Goal: Check status: Check status

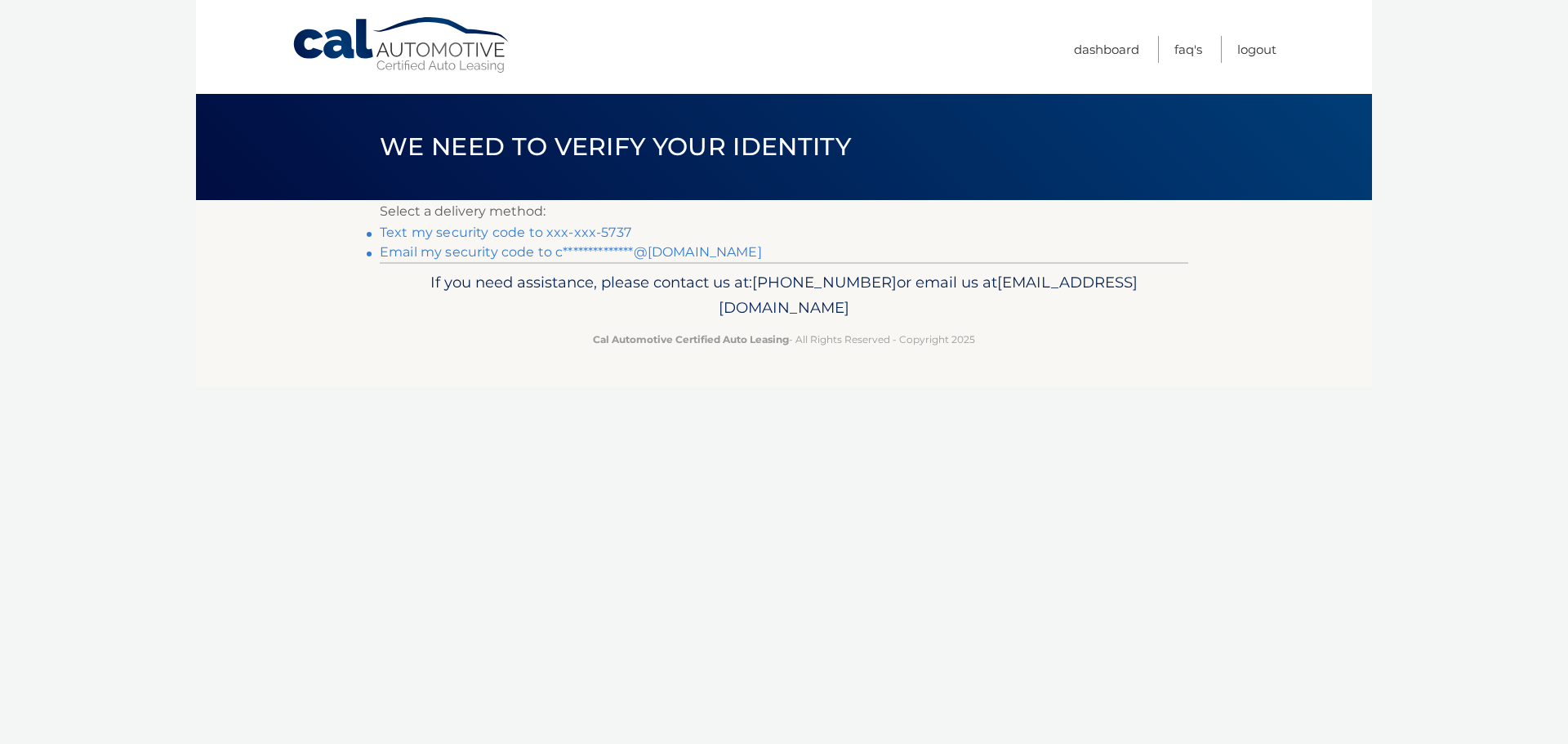
click at [482, 250] on link "**********" at bounding box center [571, 252] width 382 height 16
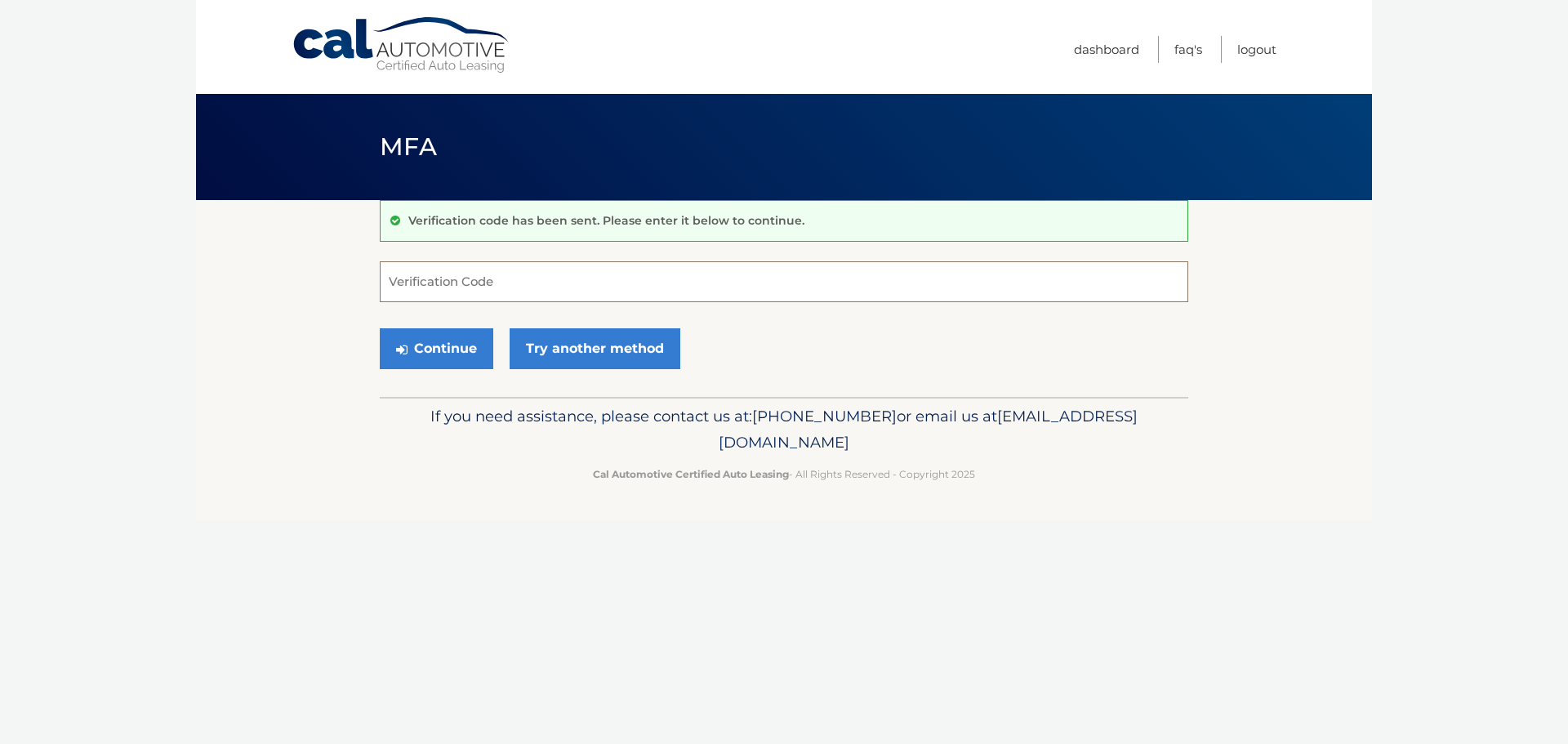
click at [525, 276] on input "Verification Code" at bounding box center [784, 281] width 809 height 41
type input "110237"
click at [380, 328] on button "Continue" at bounding box center [436, 348] width 114 height 41
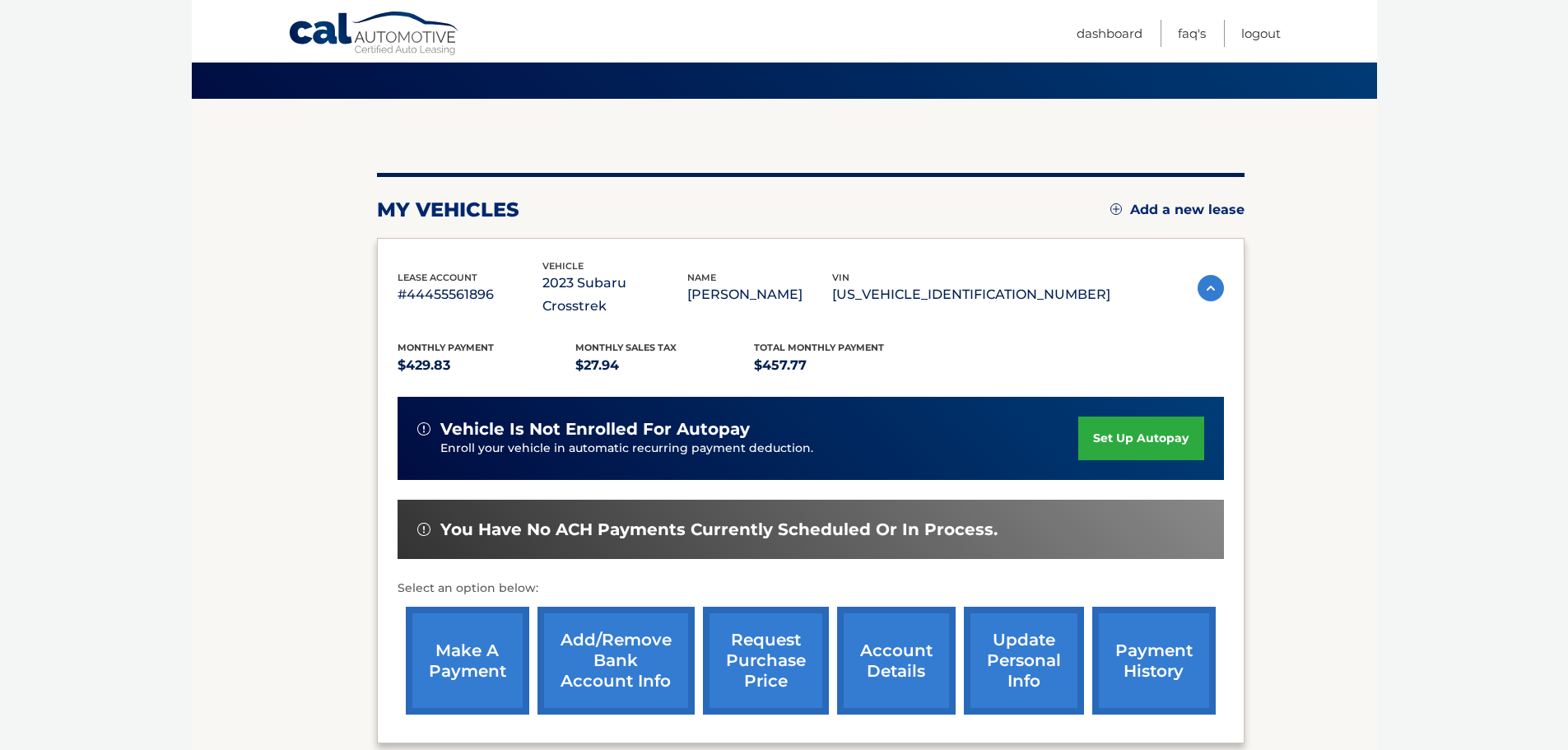
scroll to position [109, 0]
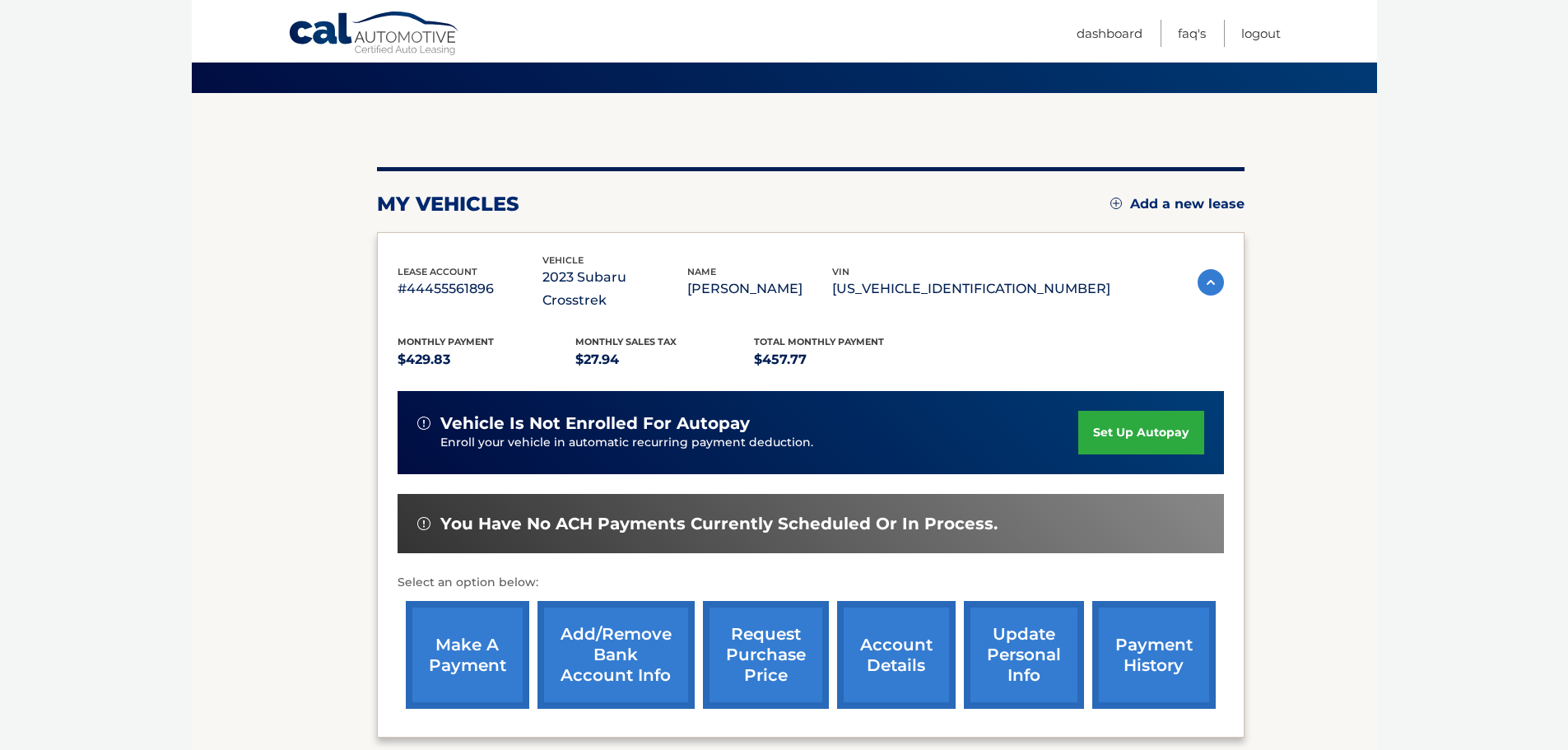
click at [880, 611] on link "account details" at bounding box center [896, 655] width 118 height 108
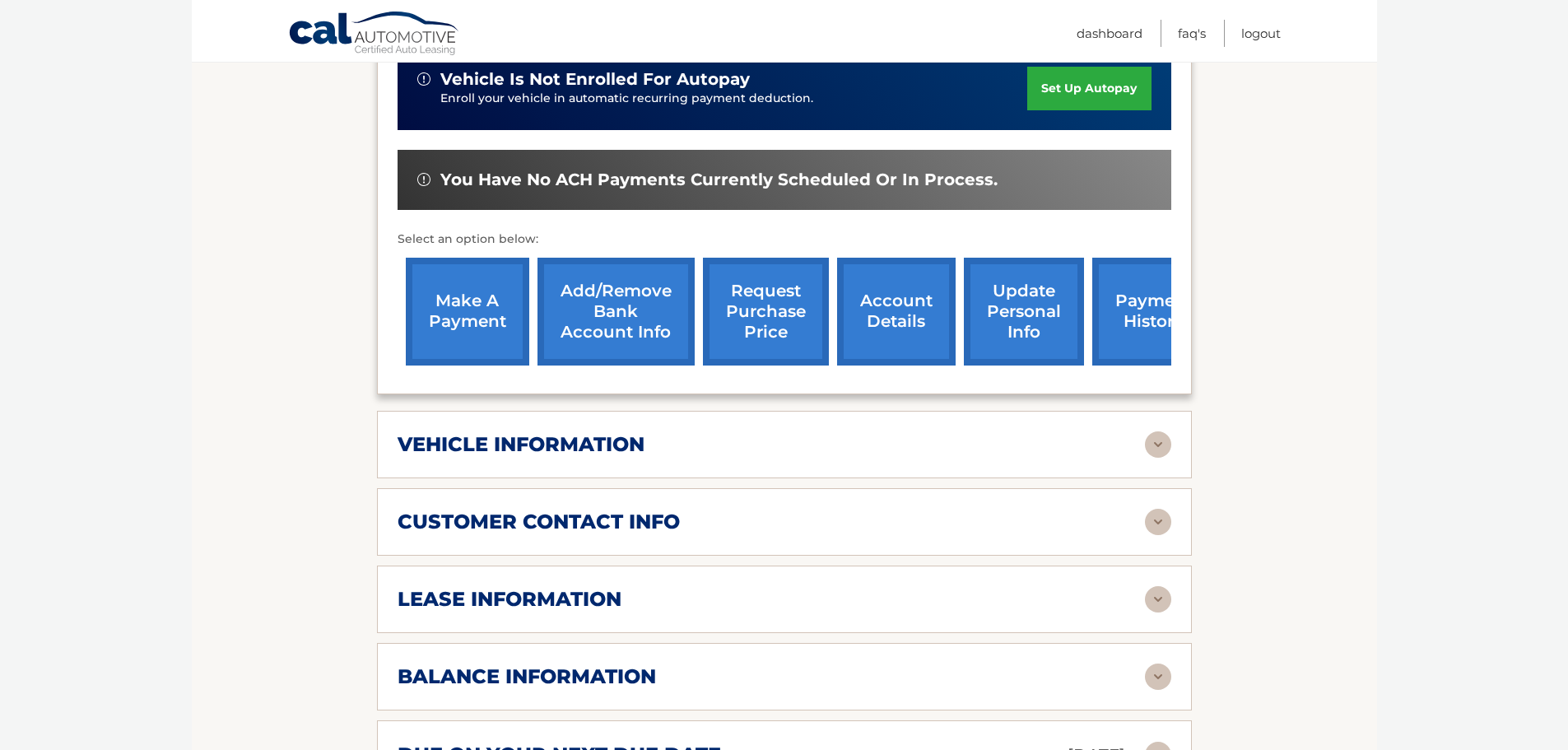
scroll to position [479, 0]
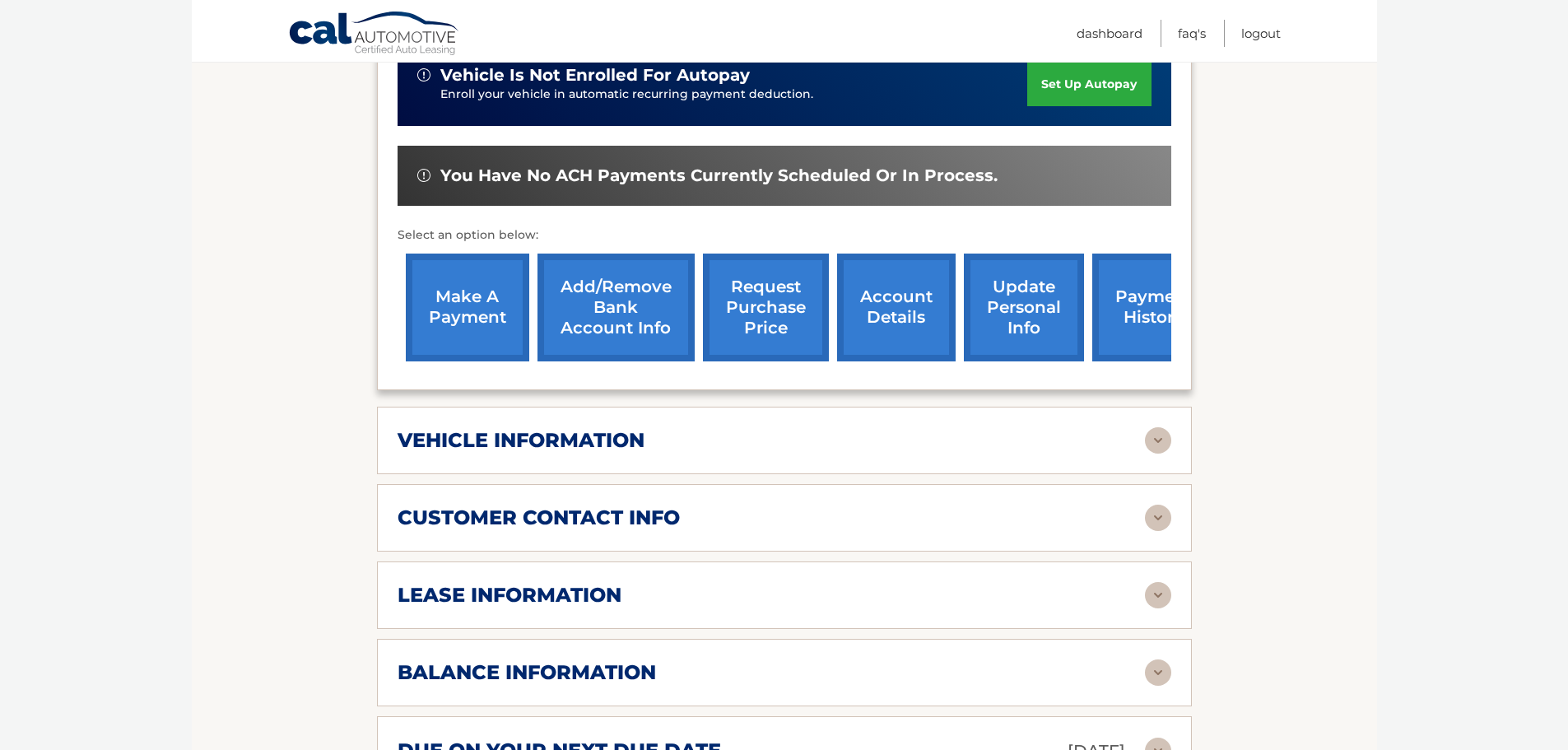
click at [1160, 660] on img at bounding box center [1158, 673] width 26 height 26
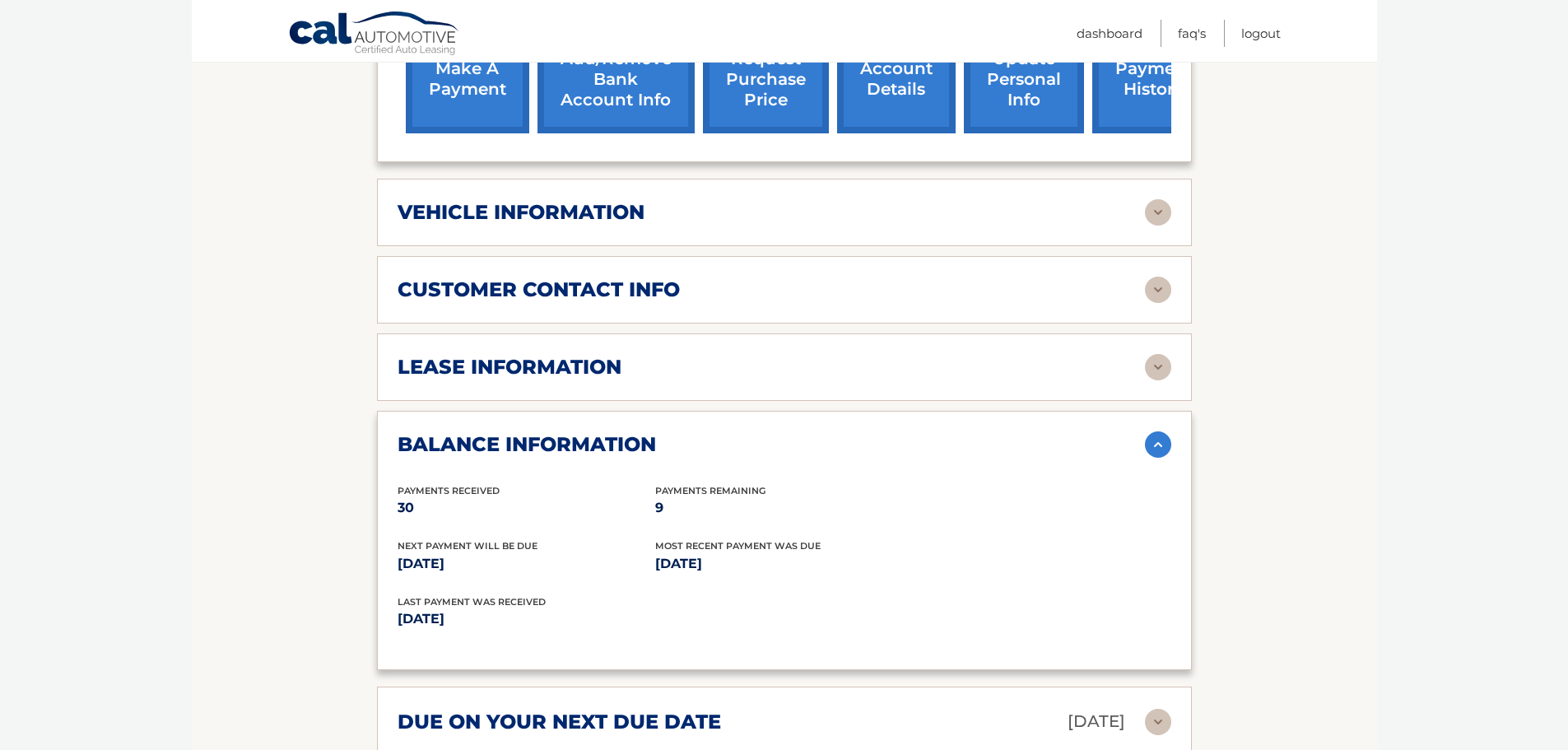
scroll to position [714, 0]
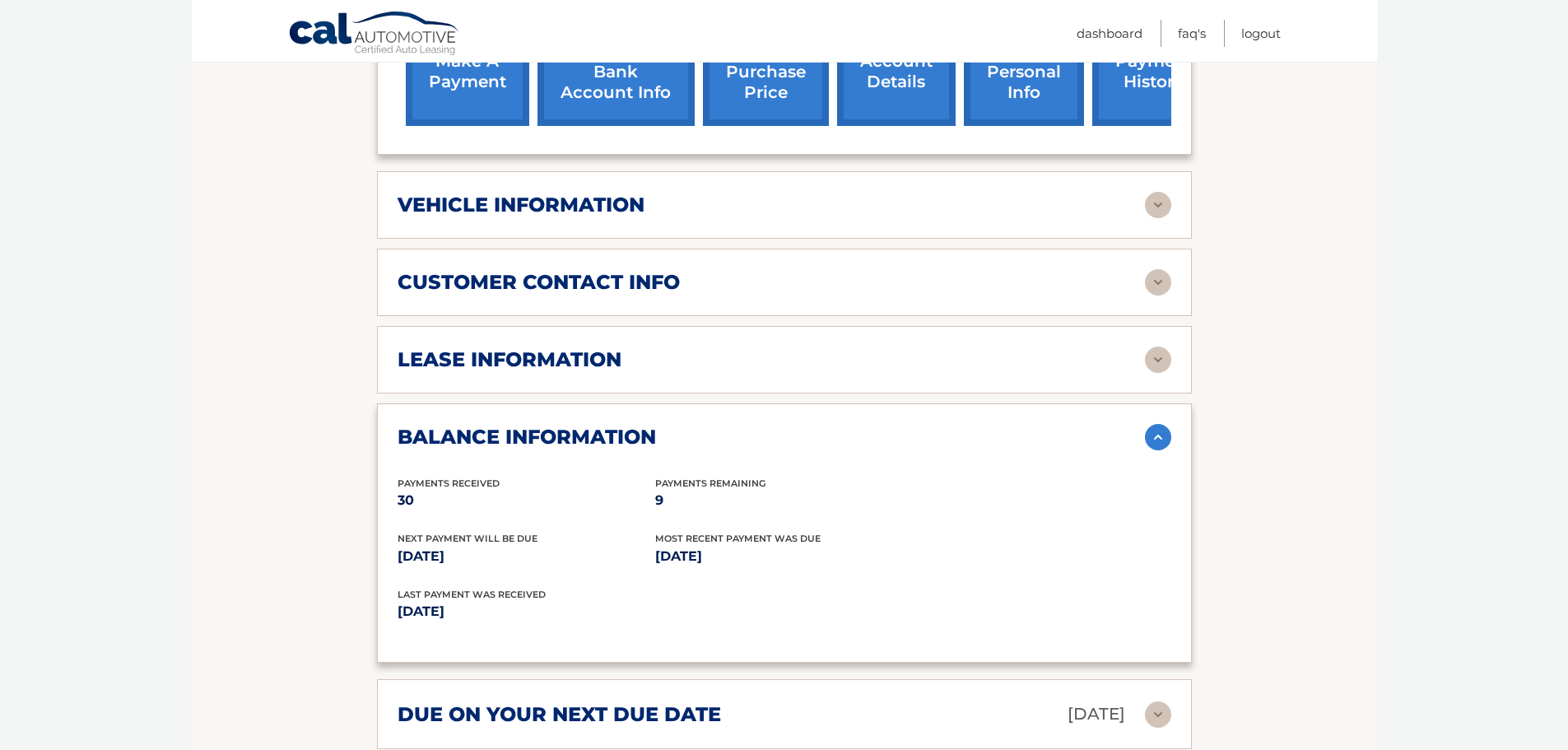
click at [1152, 424] on img at bounding box center [1158, 438] width 26 height 26
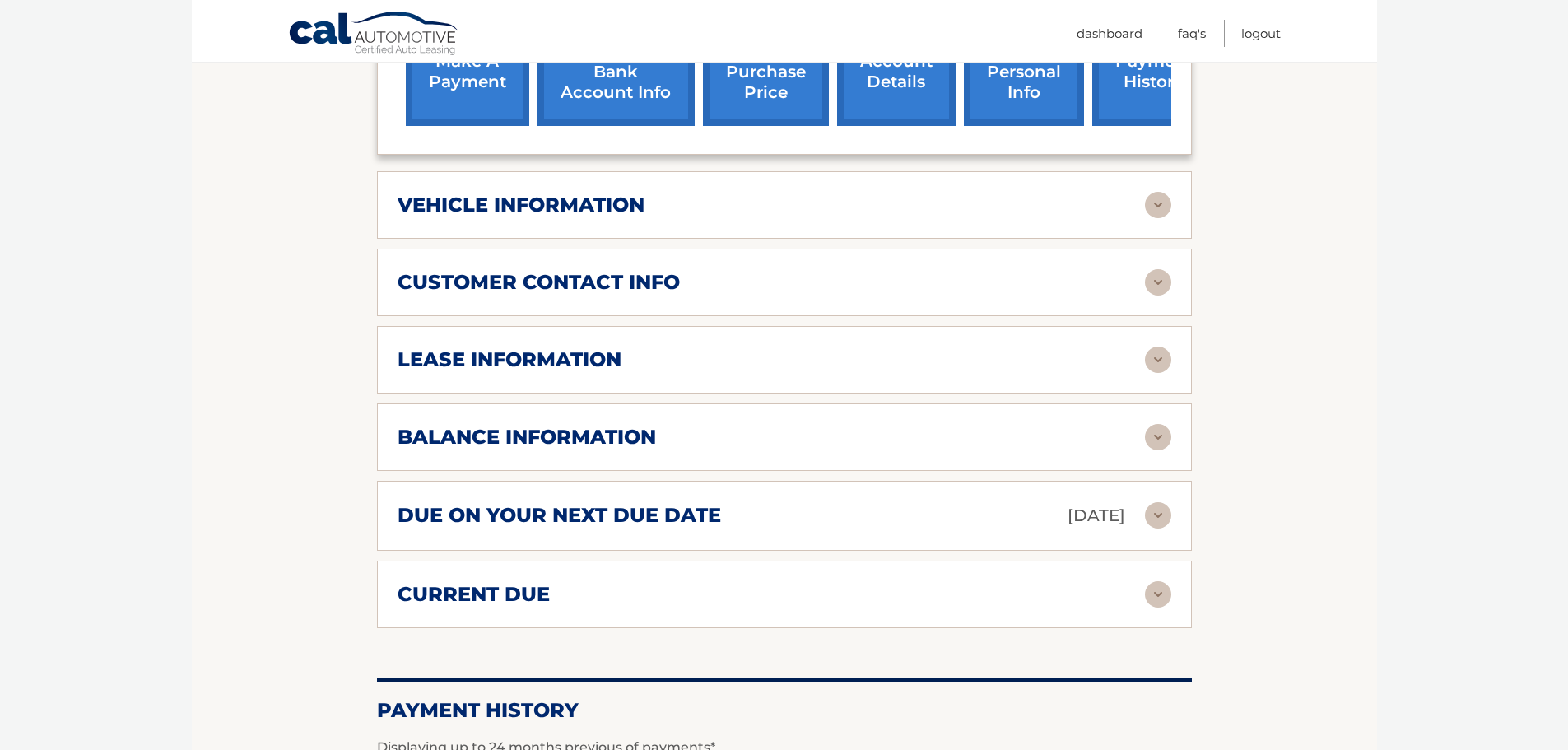
click at [1152, 347] on img at bounding box center [1158, 360] width 26 height 26
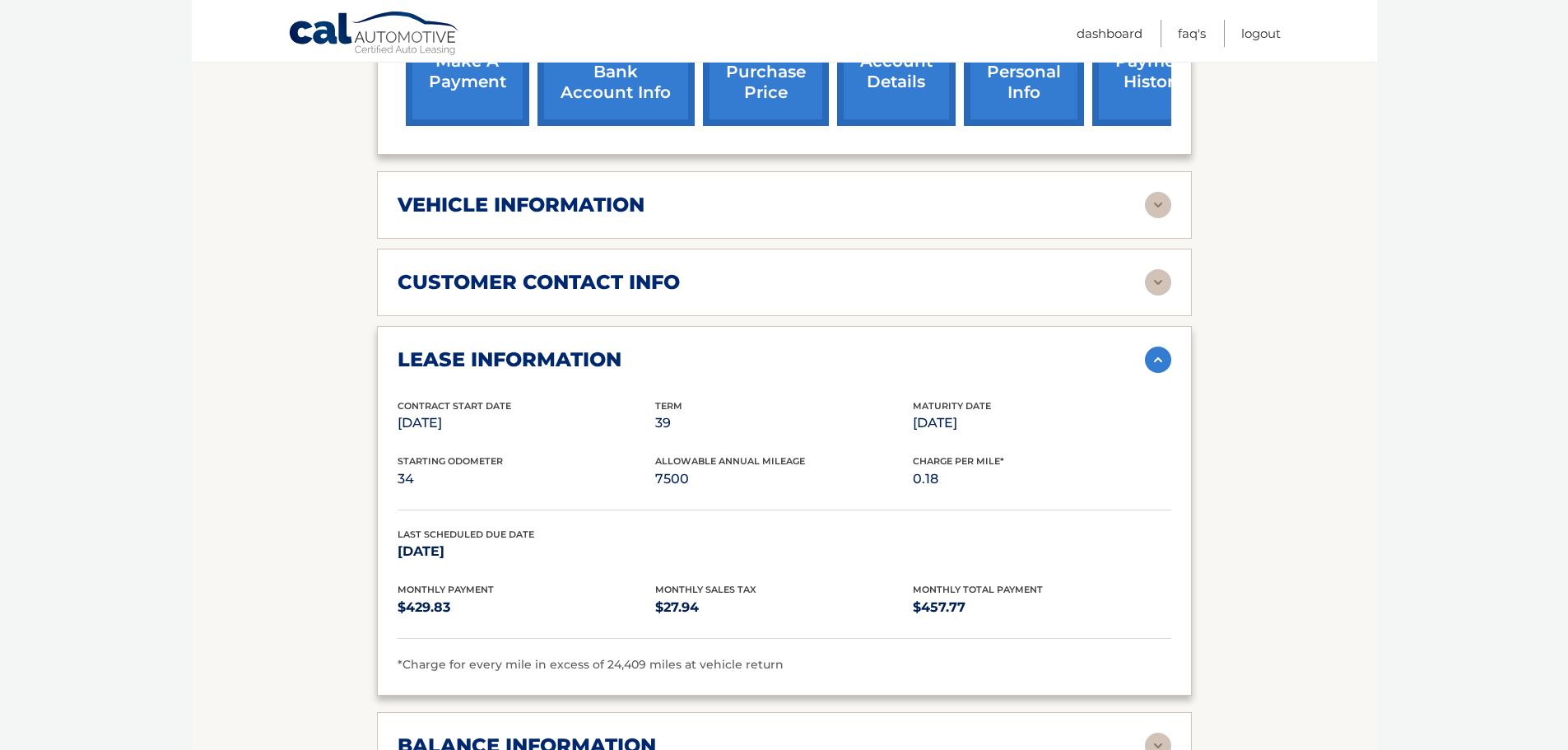
click at [1158, 347] on img at bounding box center [1158, 360] width 26 height 26
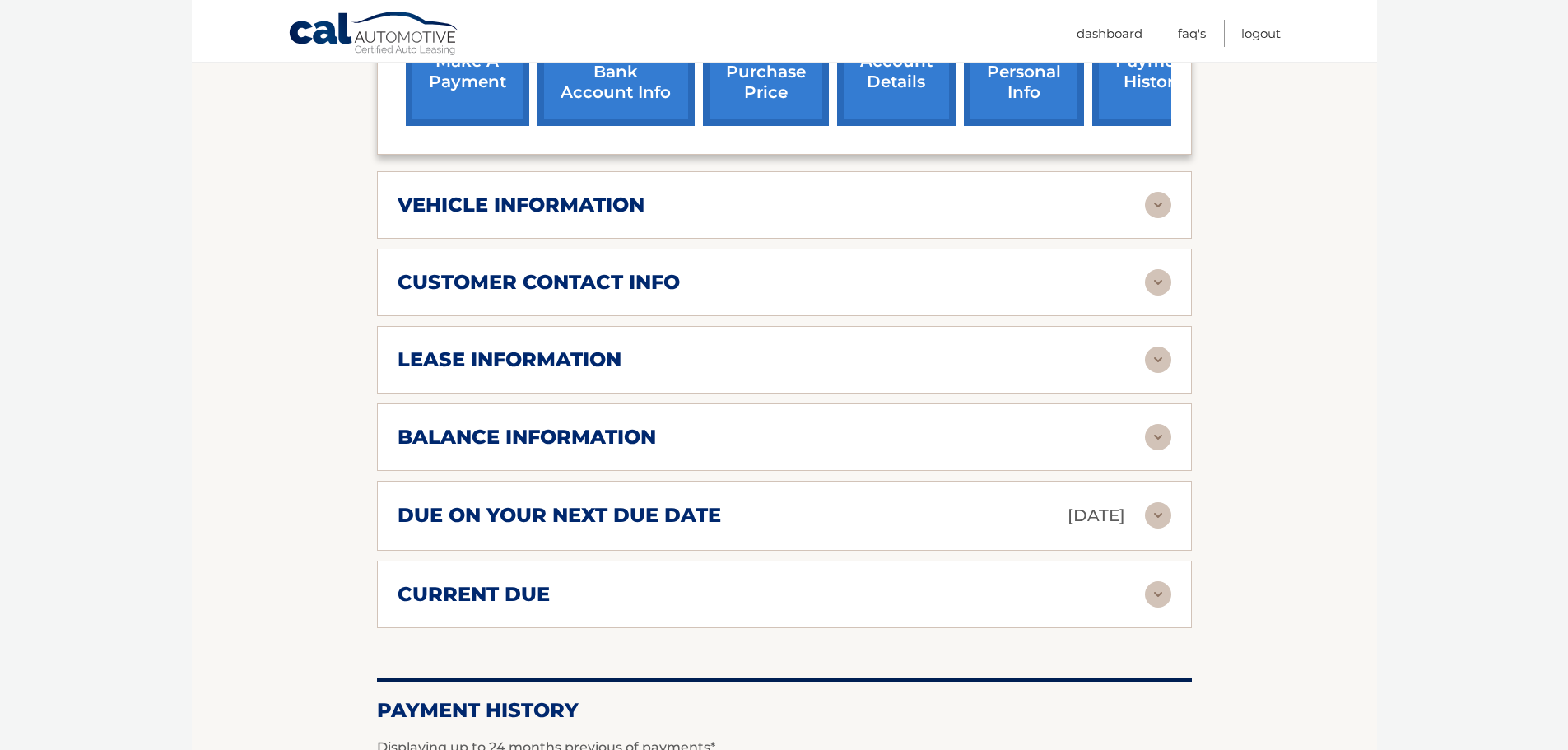
click at [1167, 581] on img at bounding box center [1158, 594] width 26 height 26
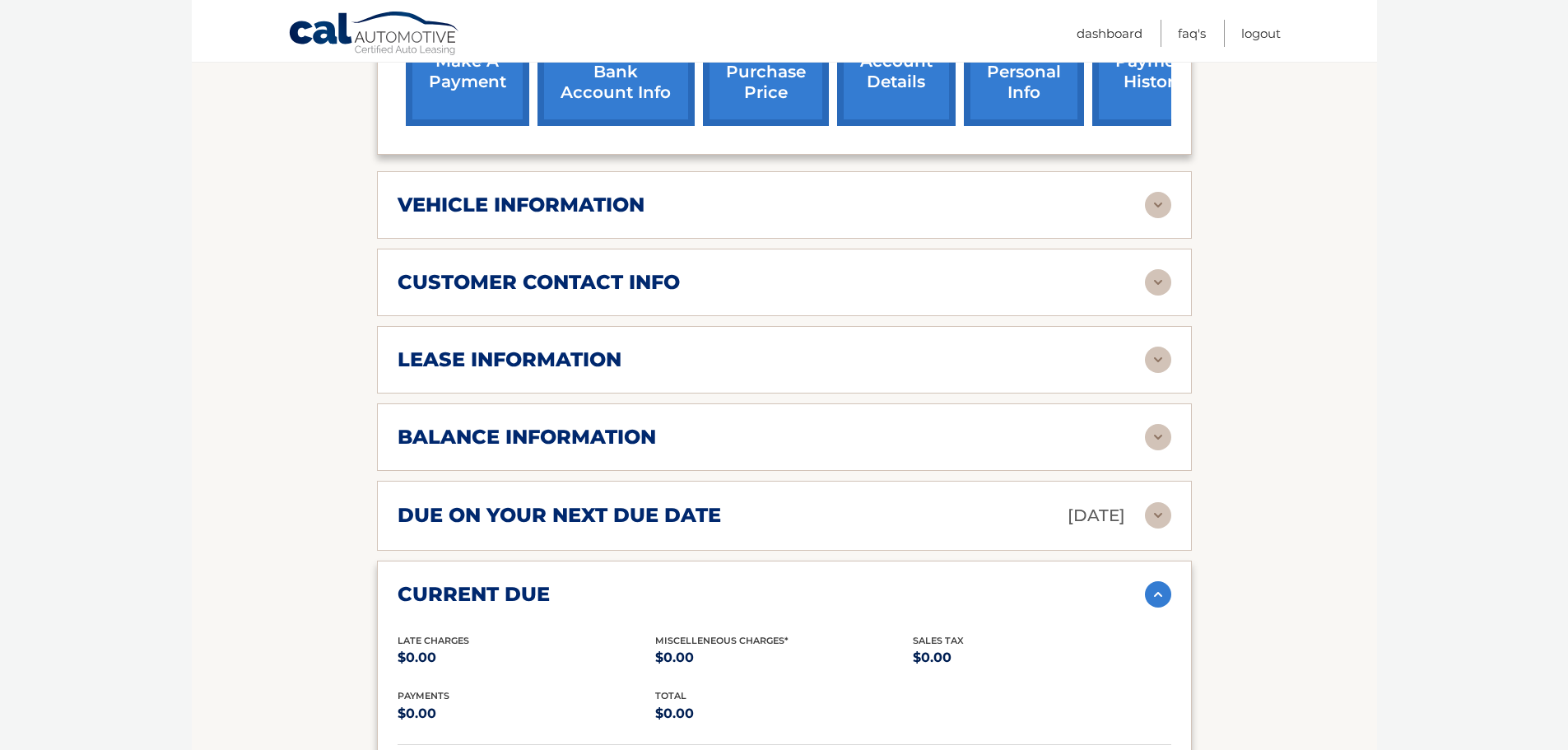
click at [1213, 565] on section "Account Details | #44455561896 Back to Dashboard Manage Your Lease lease accoun…" at bounding box center [784, 296] width 1186 height 1616
click at [1166, 581] on img at bounding box center [1158, 594] width 26 height 26
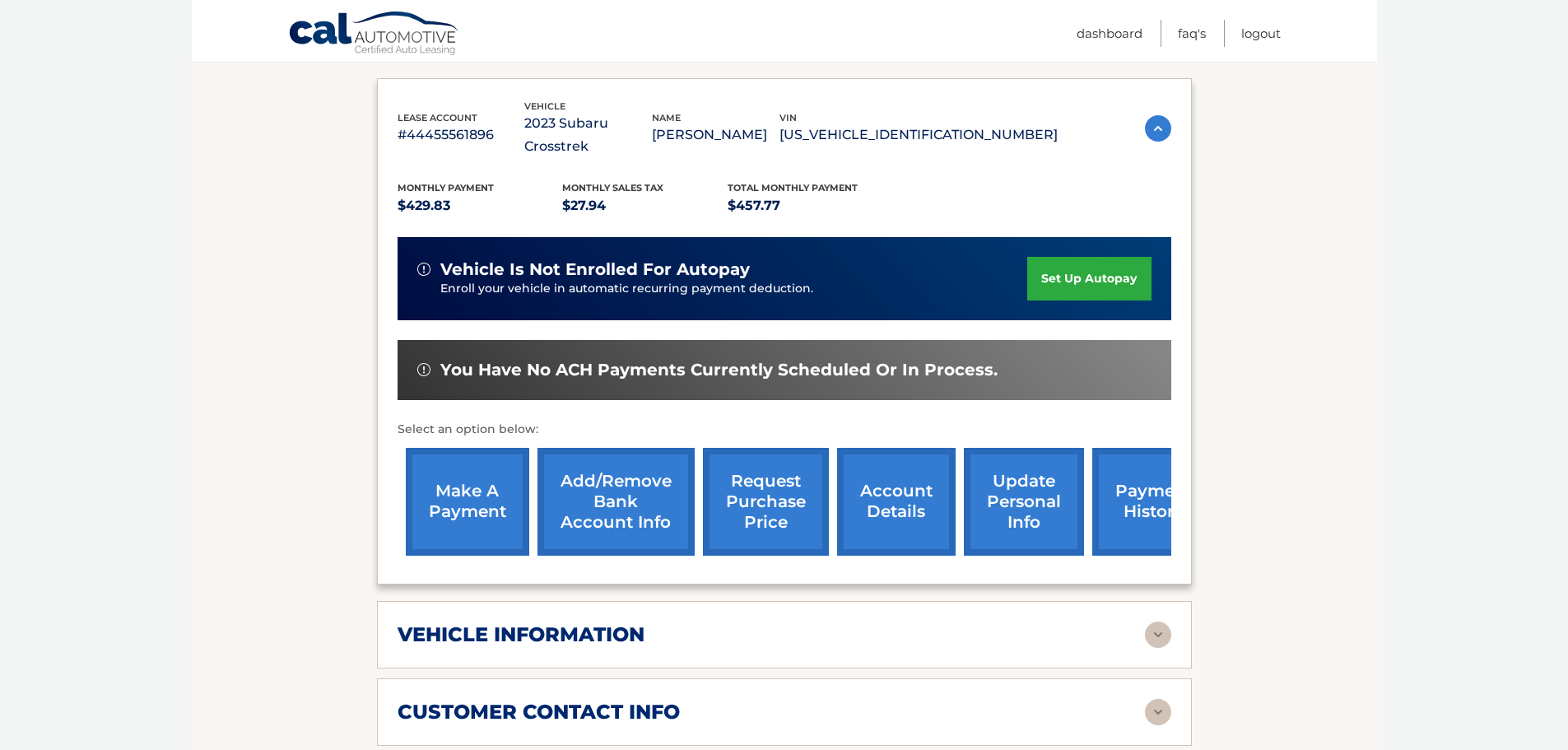
scroll to position [276, 0]
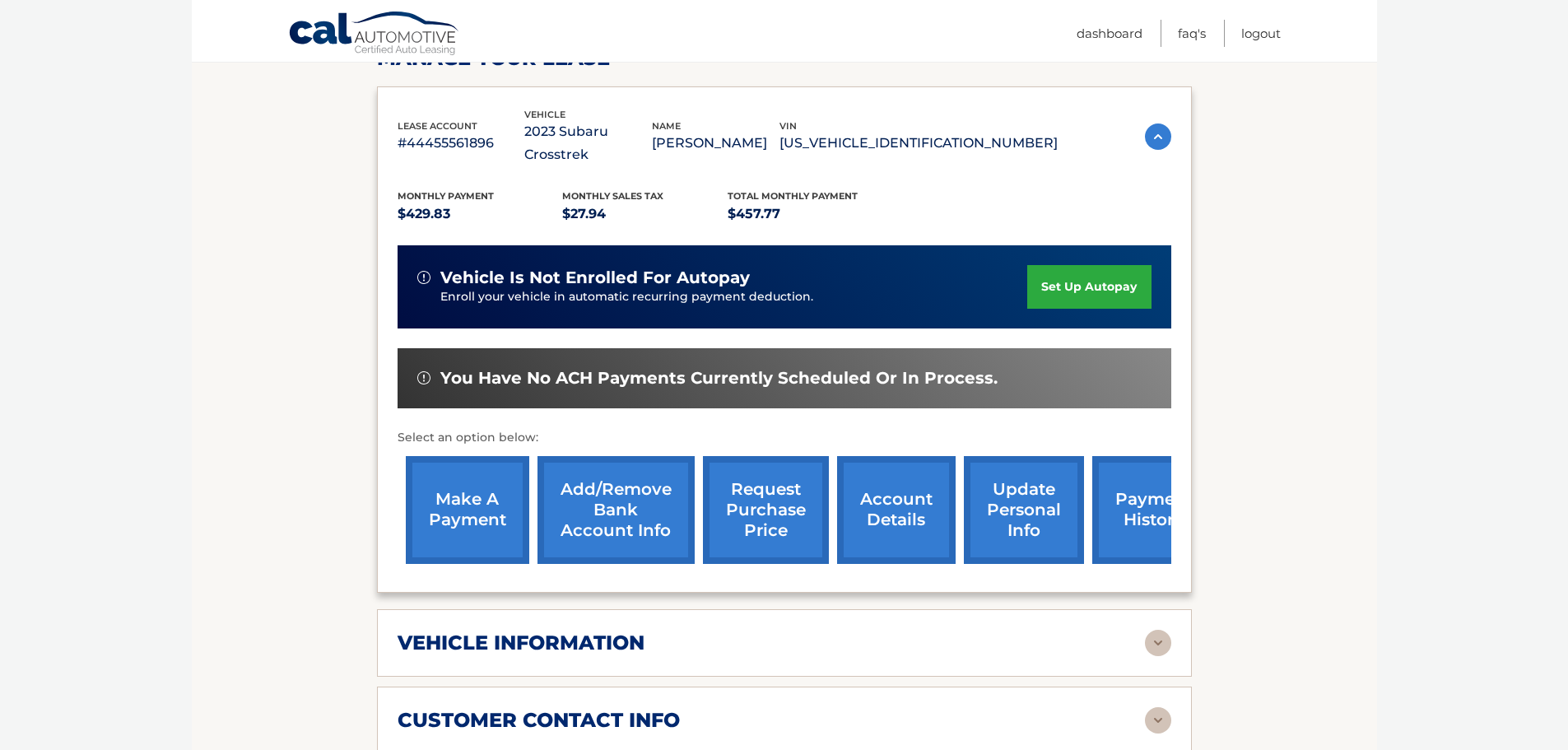
click at [776, 475] on link "request purchase price" at bounding box center [766, 509] width 126 height 108
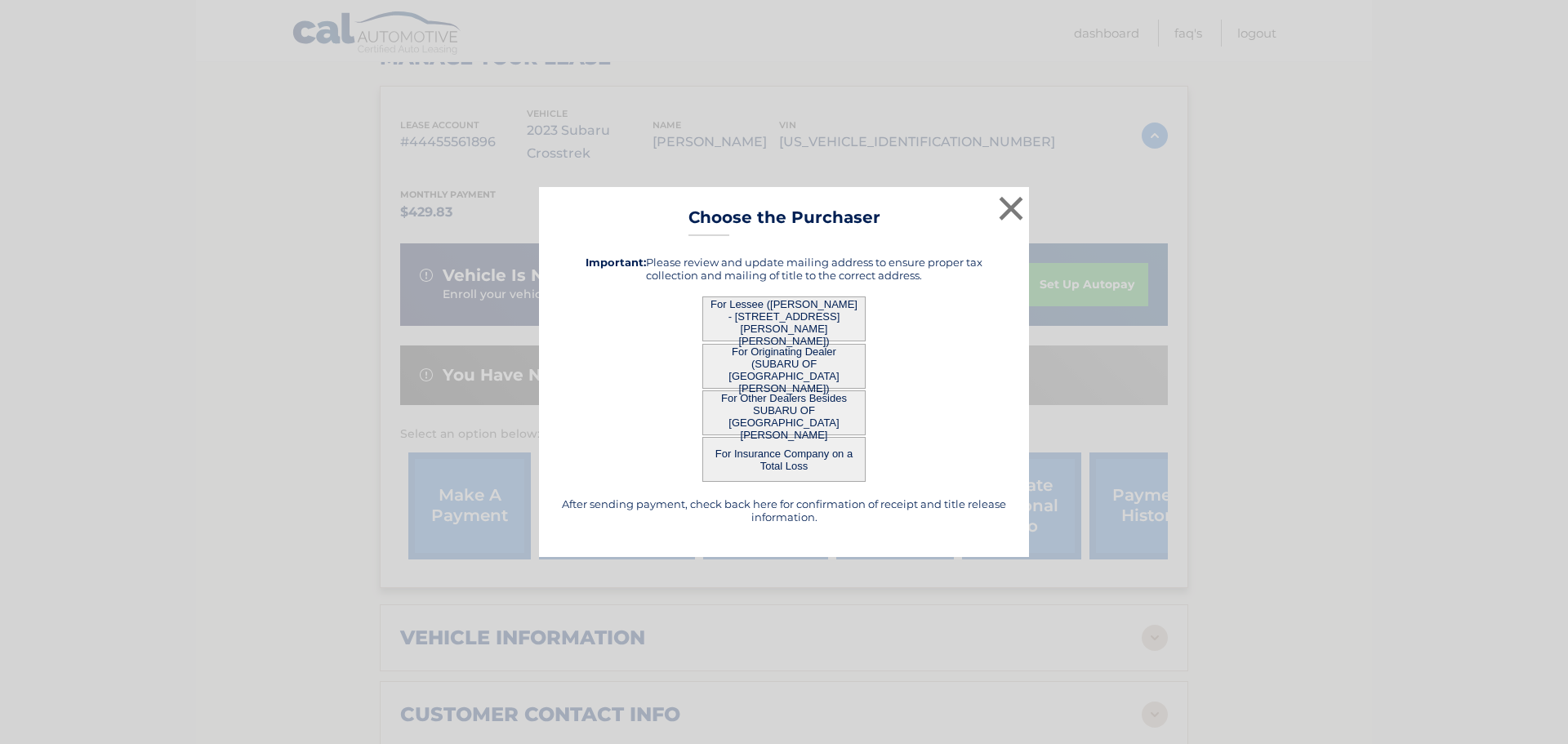
click at [772, 408] on button "For Other Dealers Besides SUBARU OF [GEOGRAPHIC_DATA][PERSON_NAME]" at bounding box center [784, 413] width 163 height 45
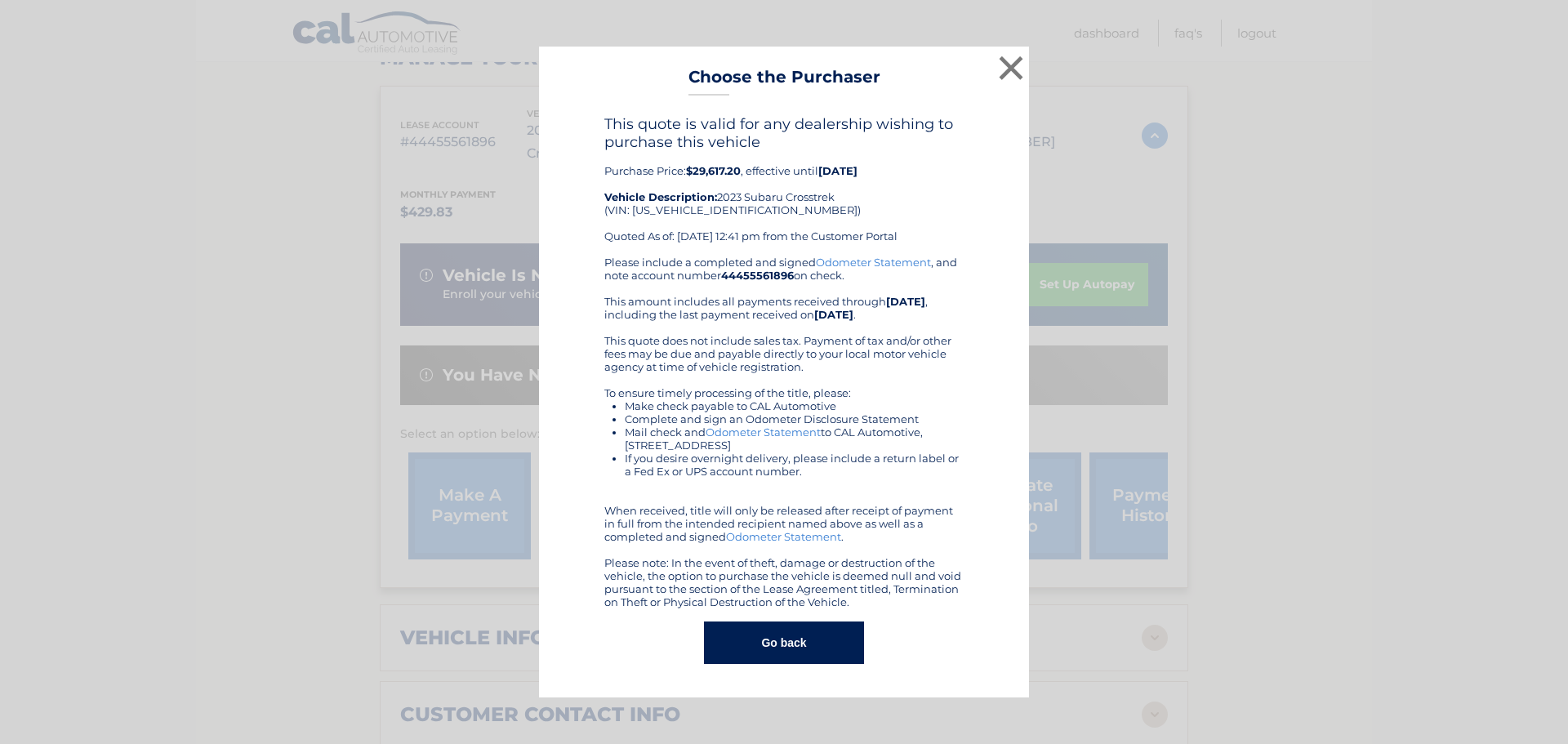
click at [769, 629] on button "Go back" at bounding box center [783, 642] width 159 height 43
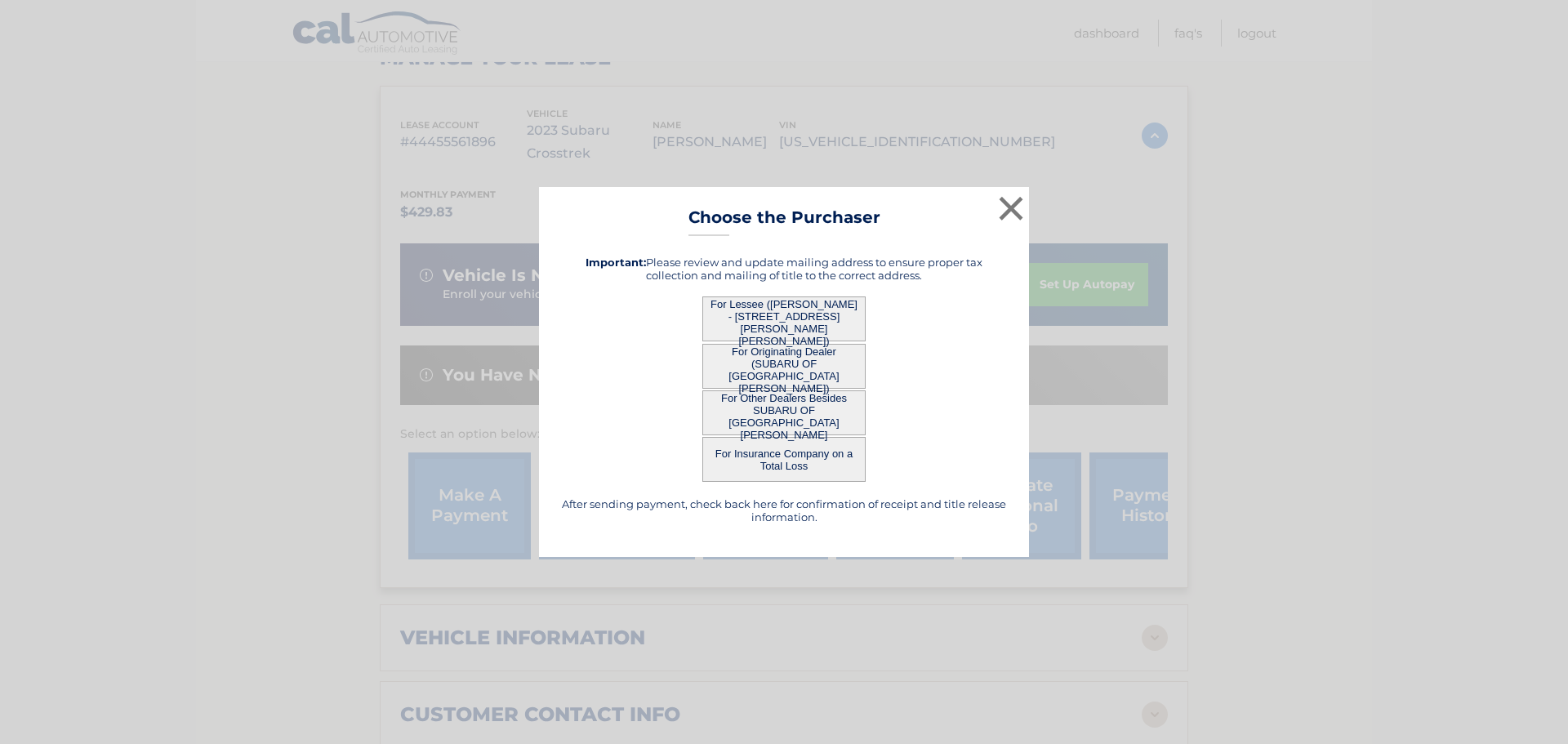
click at [783, 325] on button "For Lessee ([PERSON_NAME] - [STREET_ADDRESS][PERSON_NAME][PERSON_NAME])" at bounding box center [784, 319] width 163 height 45
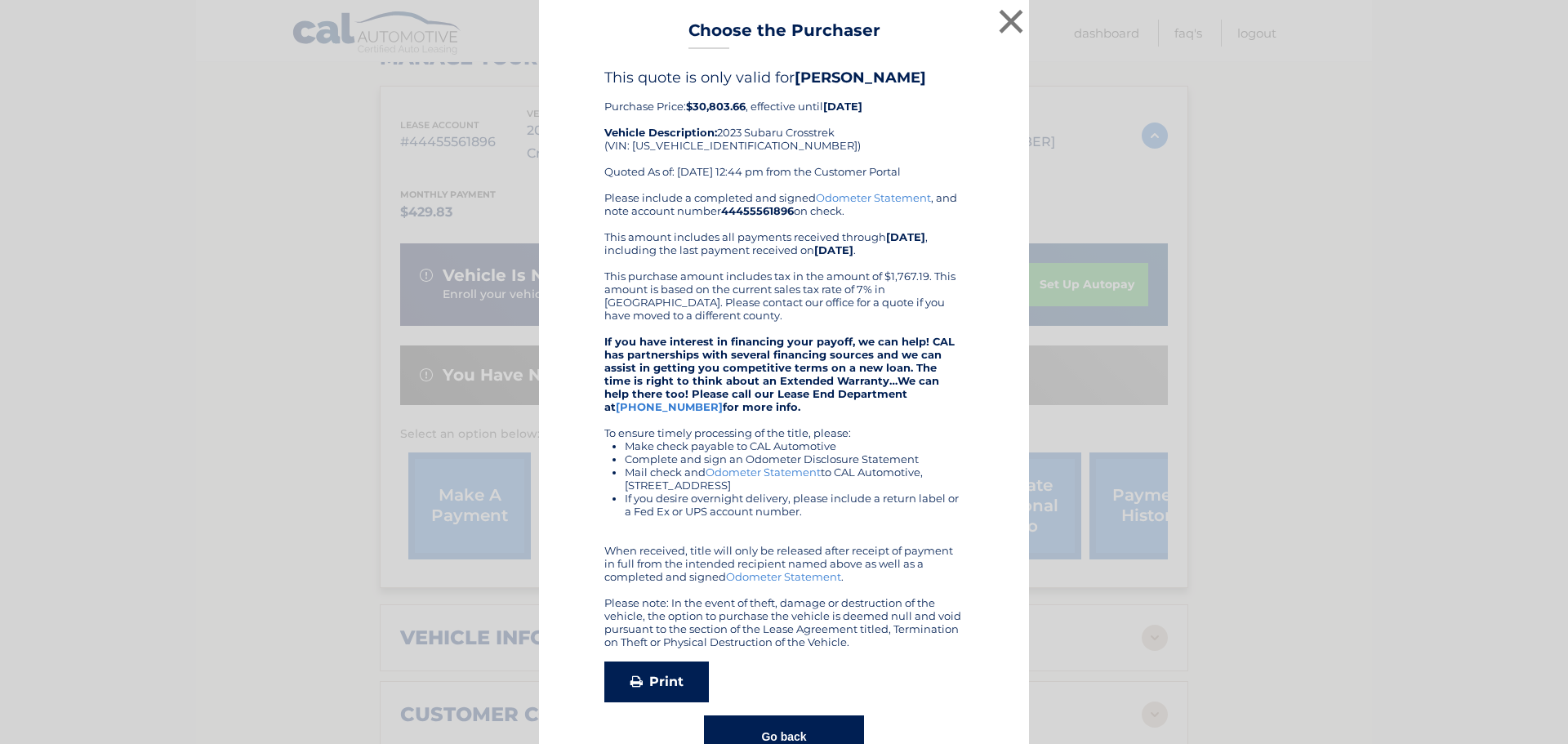
click at [649, 684] on link "Print" at bounding box center [656, 681] width 104 height 41
click at [1014, 10] on button "×" at bounding box center [1011, 22] width 33 height 33
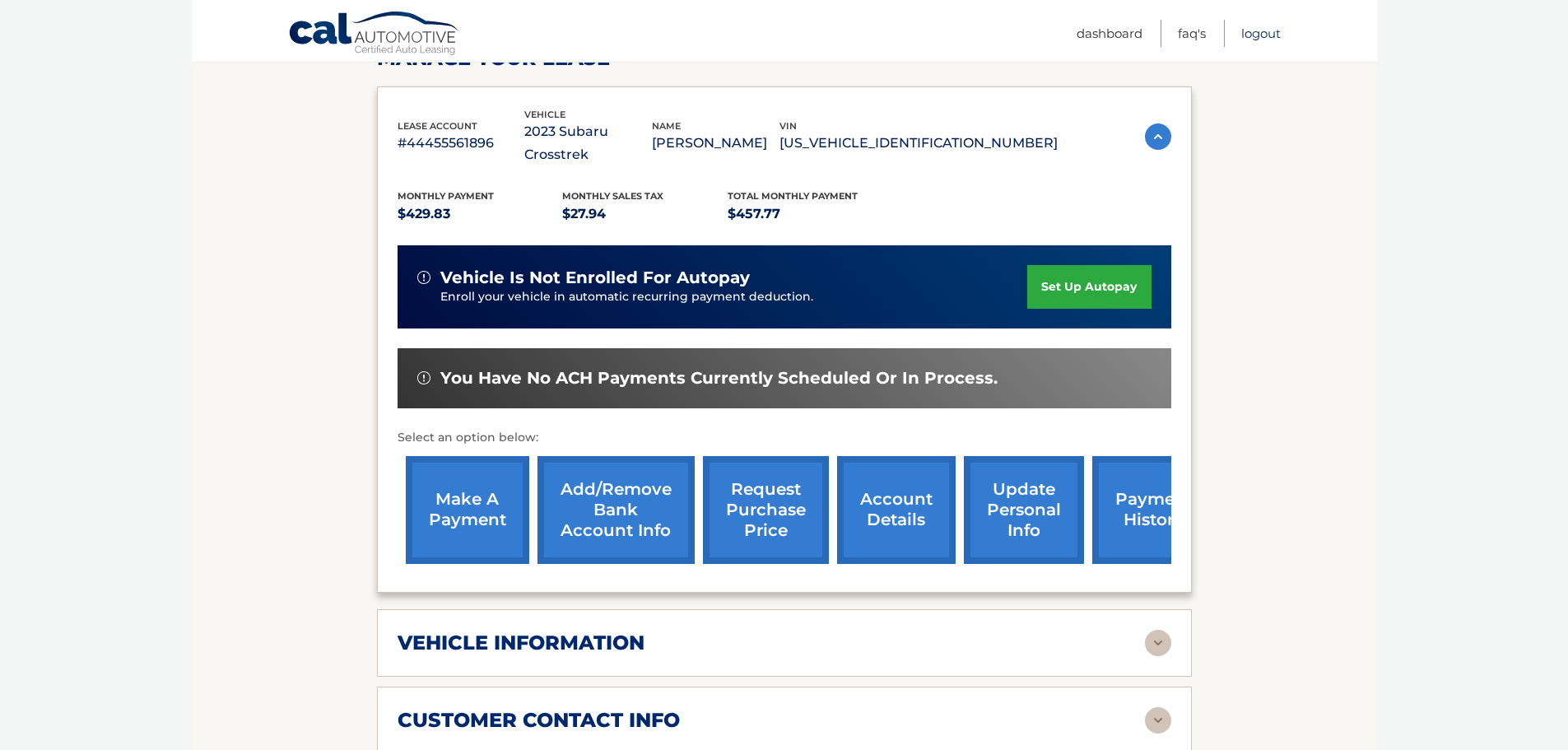
click at [1248, 38] on link "Logout" at bounding box center [1261, 33] width 39 height 27
